Goal: Navigation & Orientation: Find specific page/section

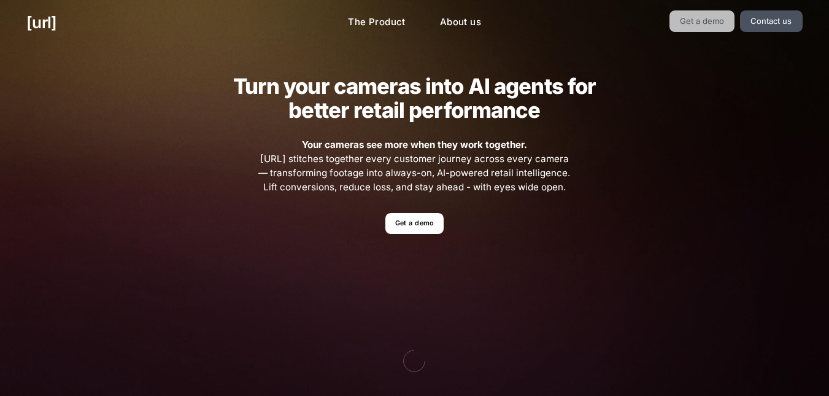
click at [695, 23] on link "Get a demo" at bounding box center [702, 20] width 66 height 21
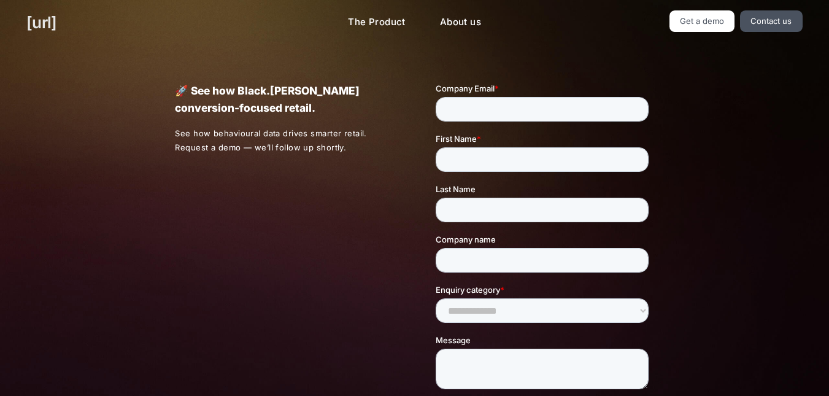
click at [56, 27] on link "[URL]" at bounding box center [41, 22] width 30 height 24
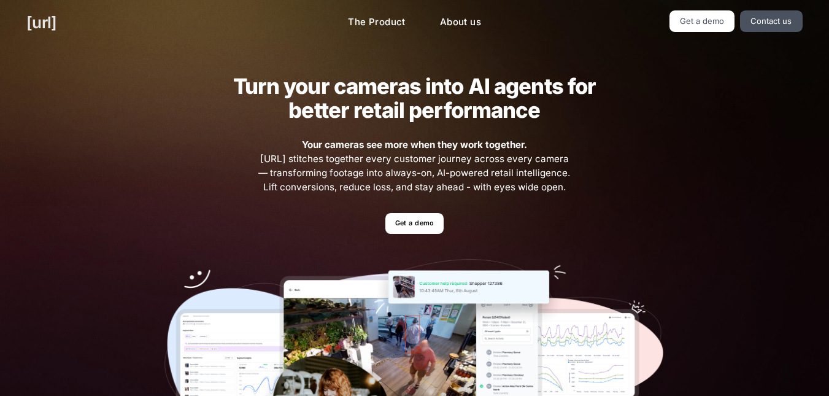
click at [48, 20] on link "[URL]" at bounding box center [41, 22] width 30 height 24
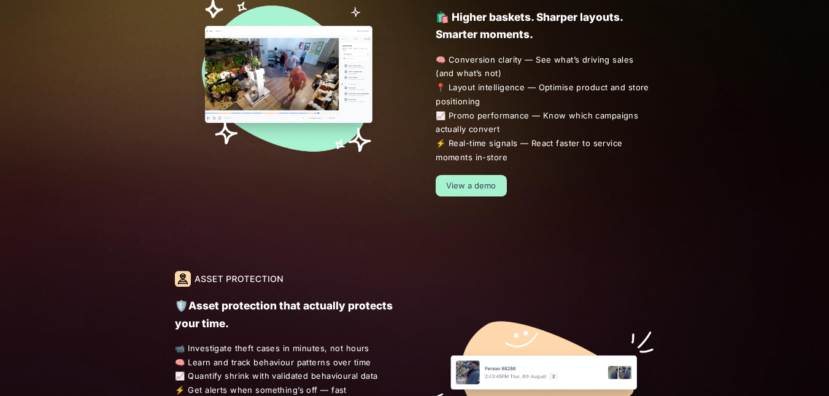
scroll to position [797, 0]
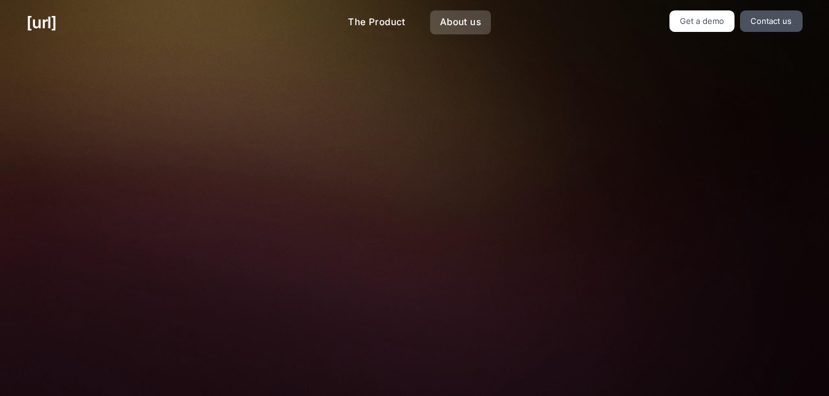
click at [448, 23] on link "About us" at bounding box center [460, 22] width 61 height 24
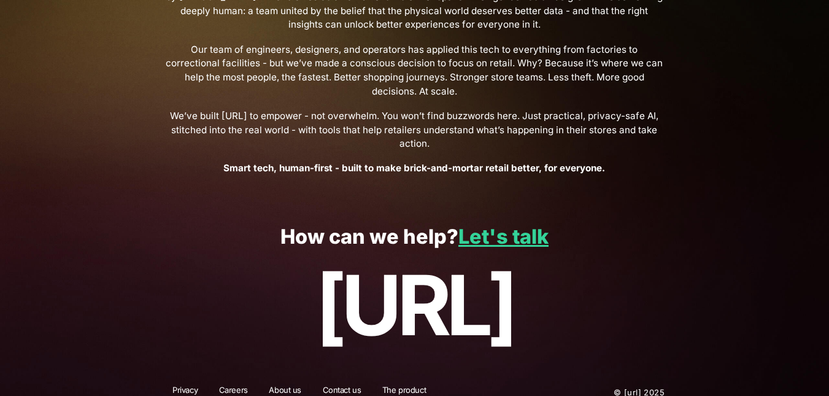
scroll to position [493, 0]
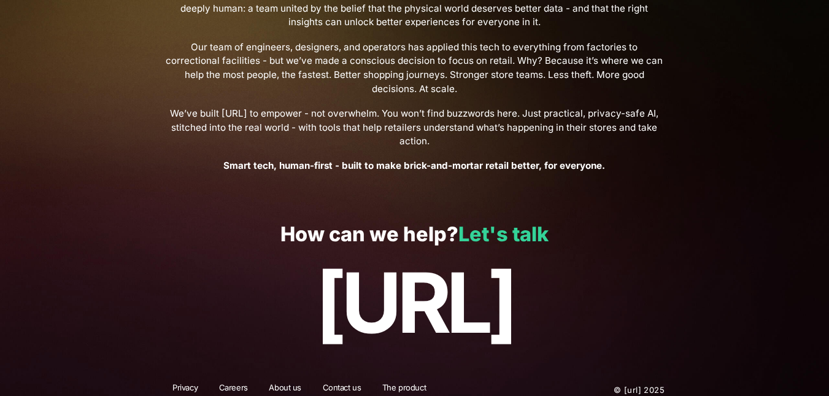
click at [520, 231] on link "Let's talk" at bounding box center [503, 234] width 90 height 24
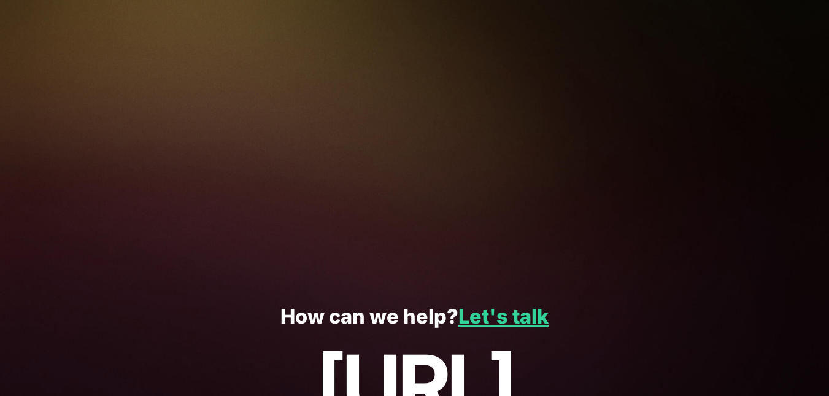
scroll to position [340, 0]
